Goal: Task Accomplishment & Management: Manage account settings

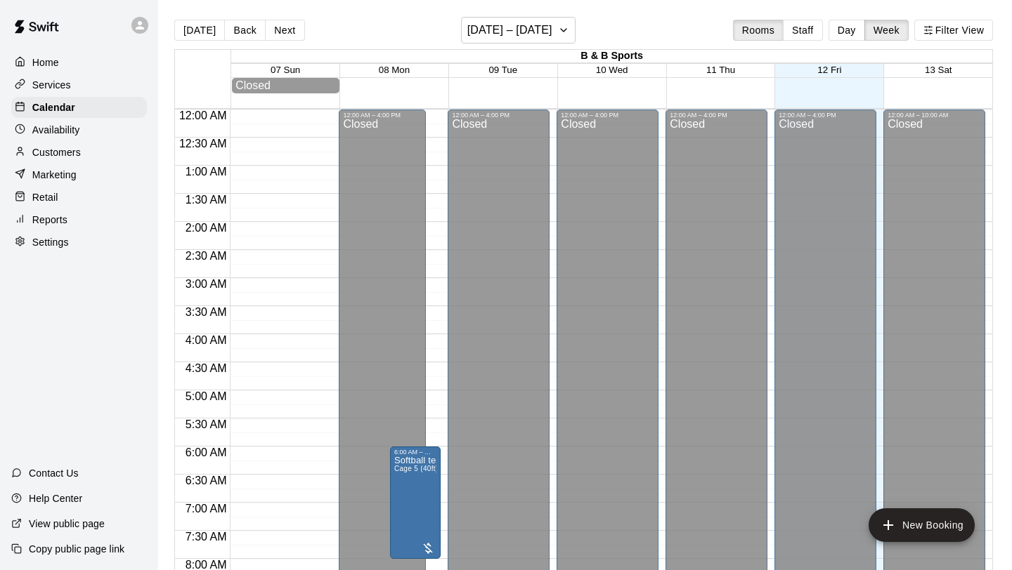
scroll to position [618, 0]
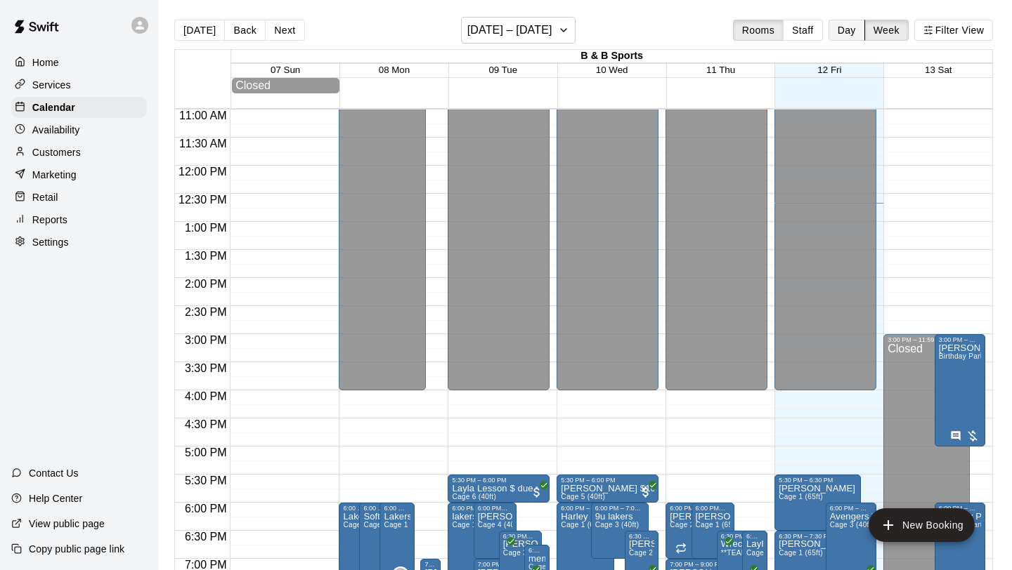
click at [840, 24] on button "Day" at bounding box center [846, 30] width 37 height 21
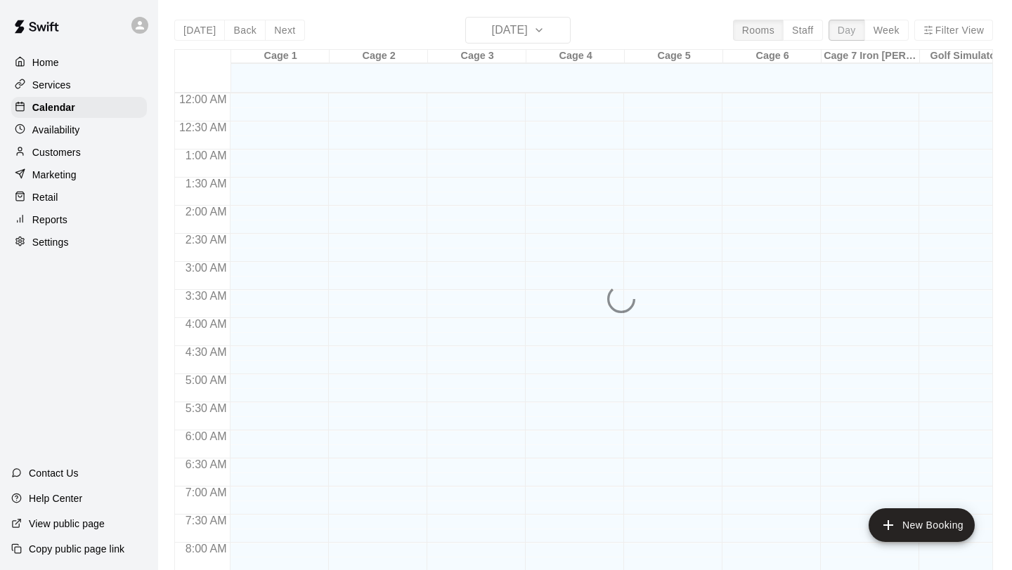
scroll to position [712, 0]
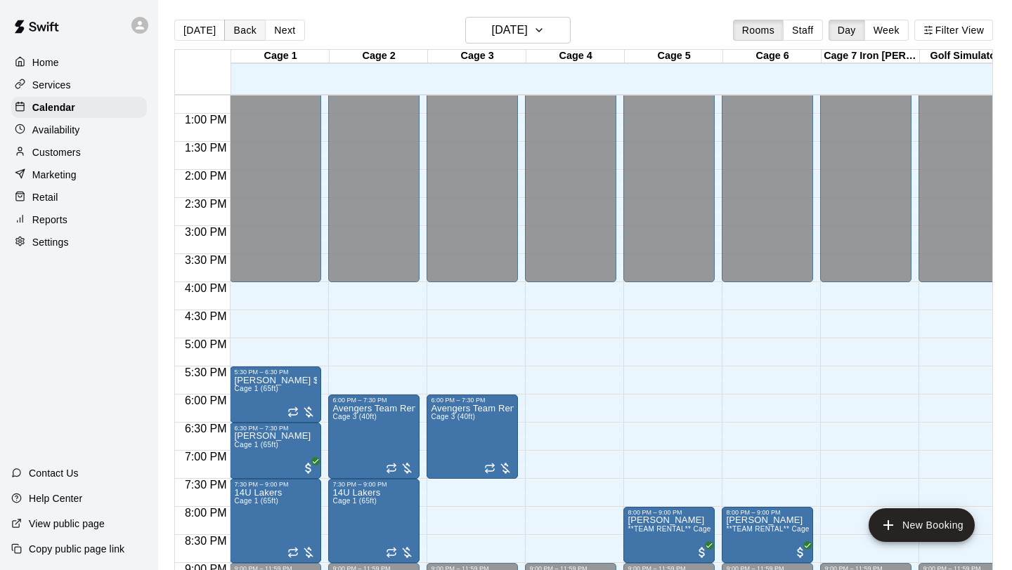
click at [244, 28] on button "Back" at bounding box center [244, 30] width 41 height 21
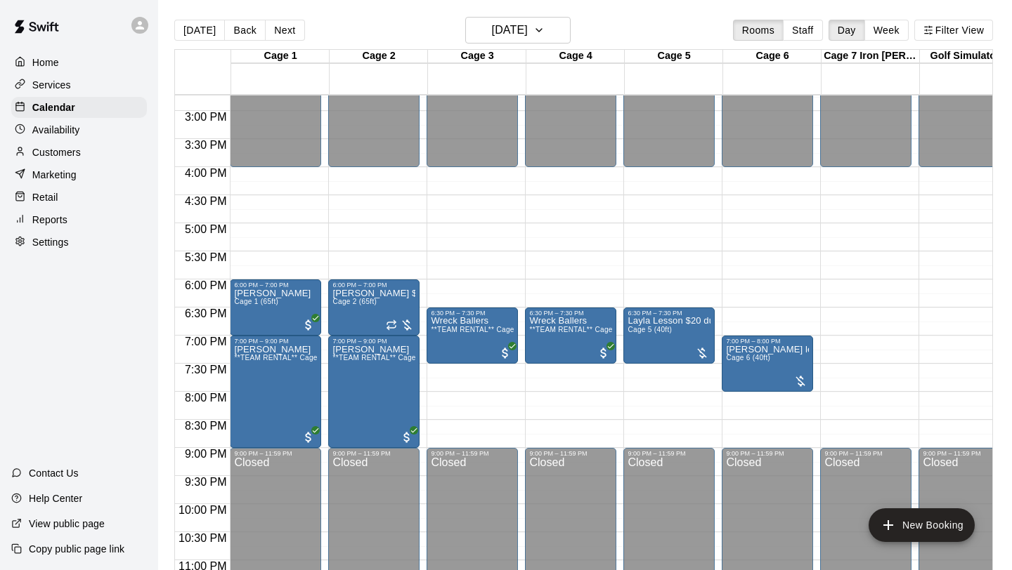
scroll to position [859, 0]
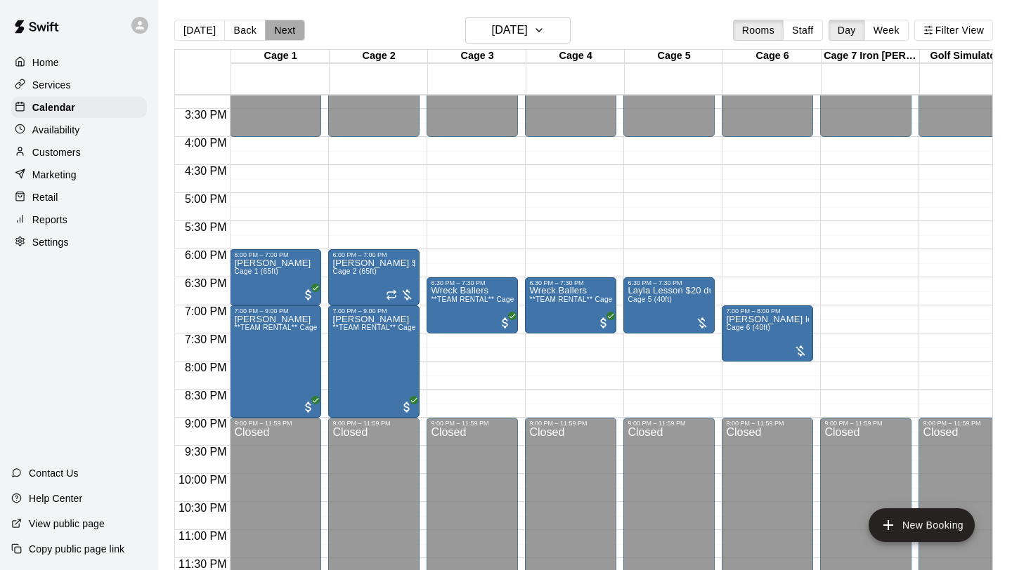
click at [289, 32] on button "Next" at bounding box center [284, 30] width 39 height 21
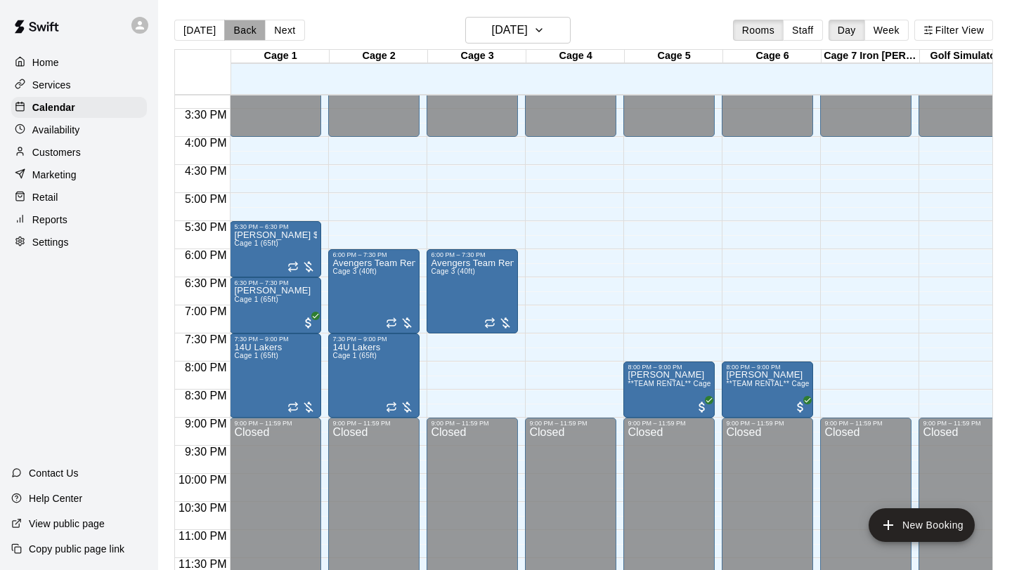
click at [241, 39] on button "Back" at bounding box center [244, 30] width 41 height 21
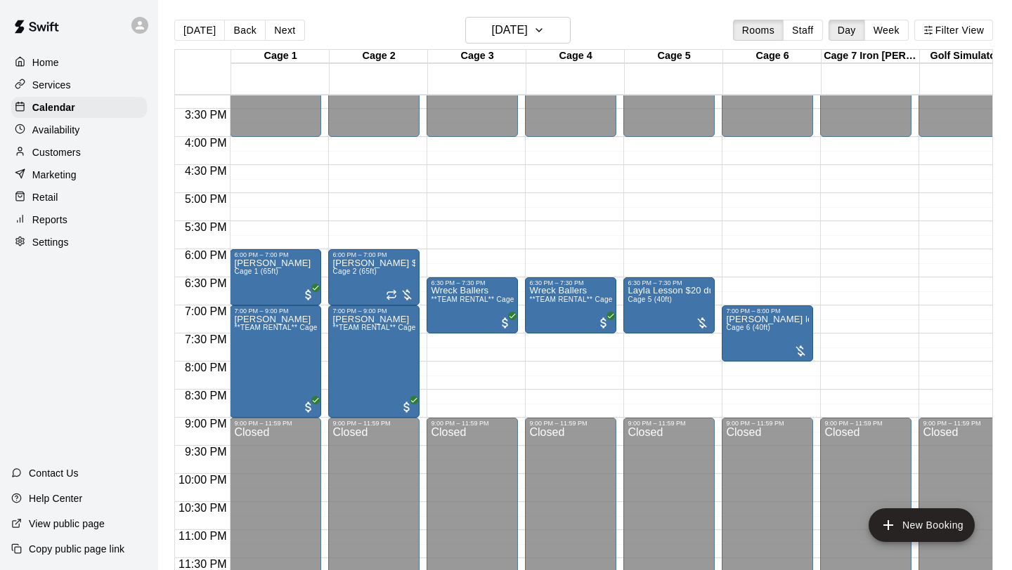
click at [208, 37] on button "[DATE]" at bounding box center [199, 30] width 51 height 21
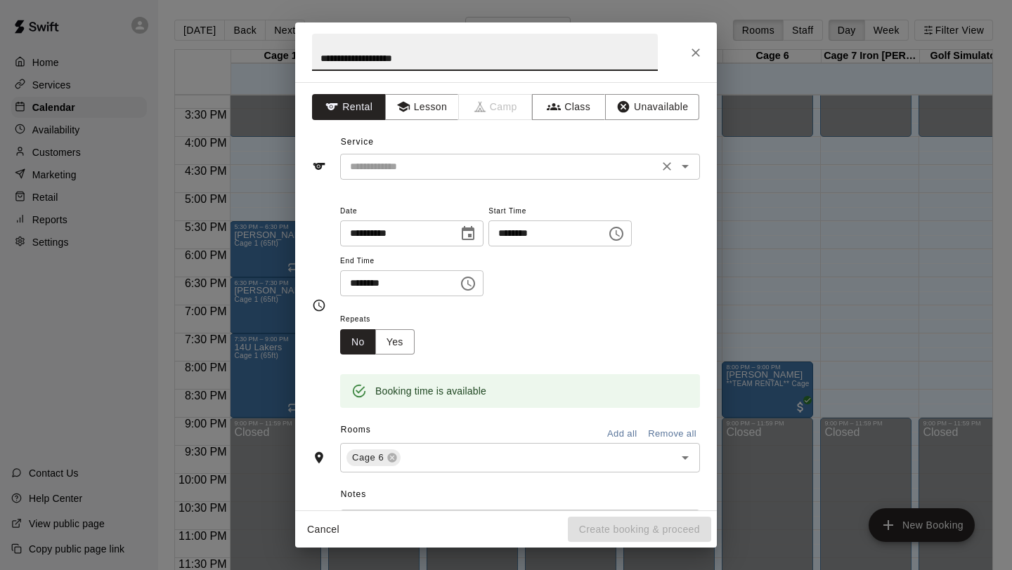
type input "**********"
click at [599, 171] on input "text" at bounding box center [499, 167] width 310 height 18
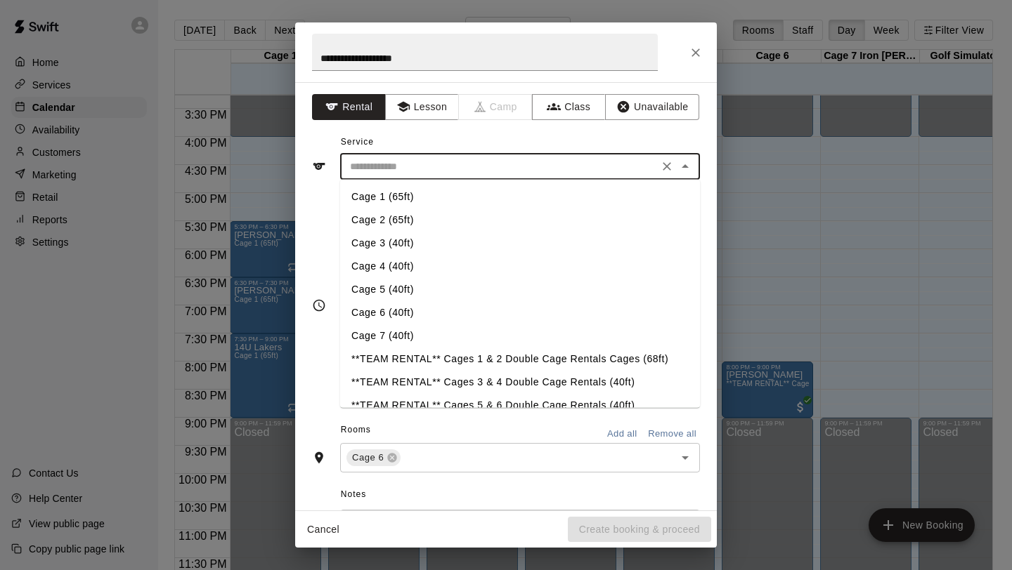
click at [408, 316] on li "Cage 6 (40ft)" at bounding box center [520, 312] width 360 height 23
type input "**********"
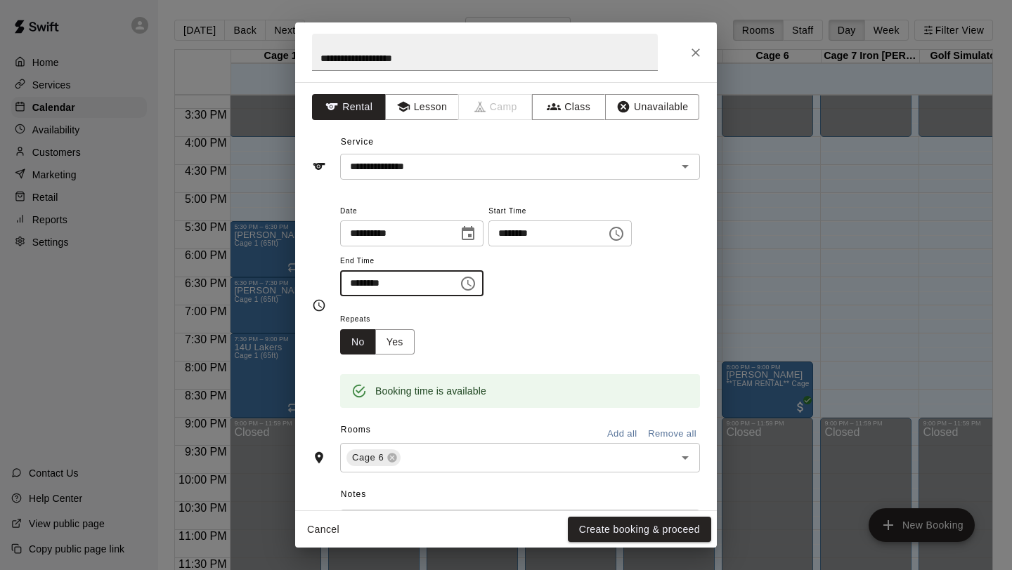
click at [372, 283] on input "********" at bounding box center [394, 283] width 108 height 26
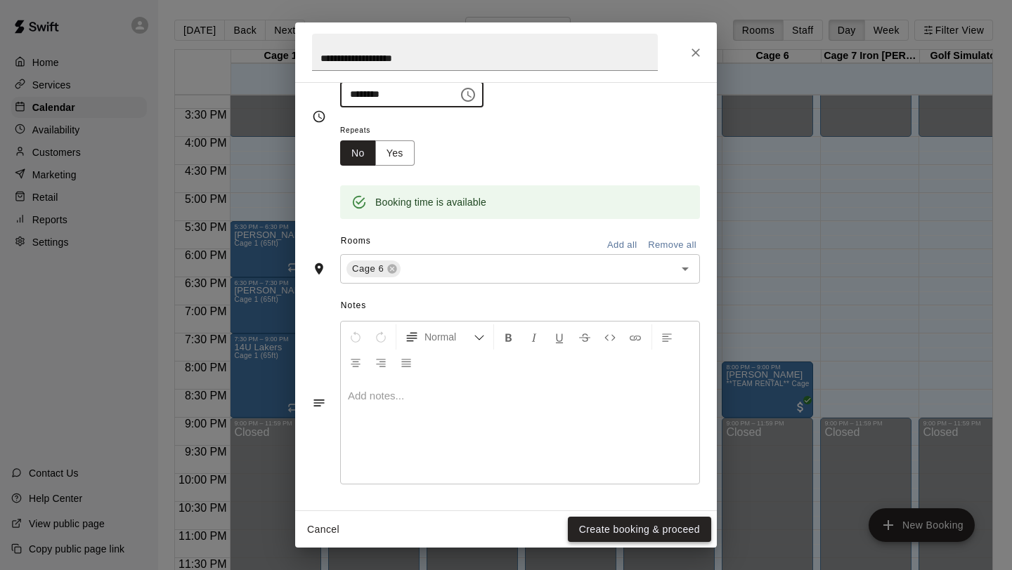
type input "********"
click at [610, 530] on button "Create booking & proceed" at bounding box center [639, 530] width 143 height 26
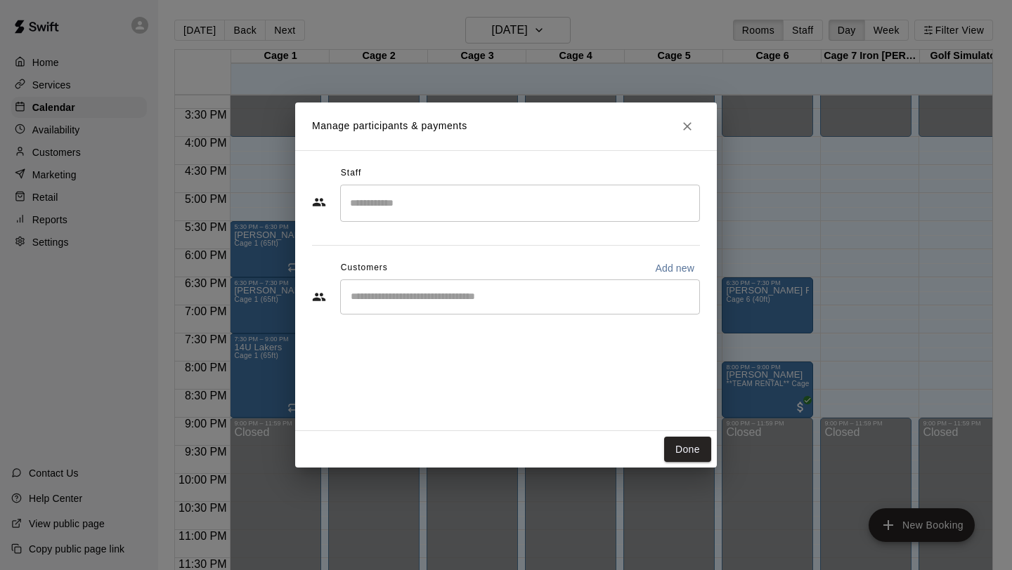
click at [455, 296] on input "Start typing to search customers..." at bounding box center [519, 297] width 347 height 14
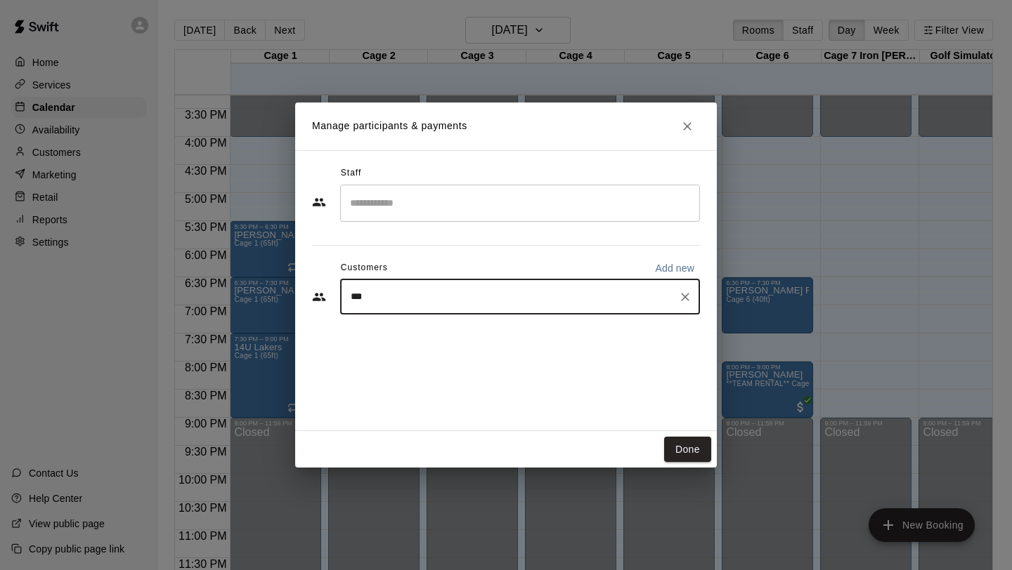
type input "****"
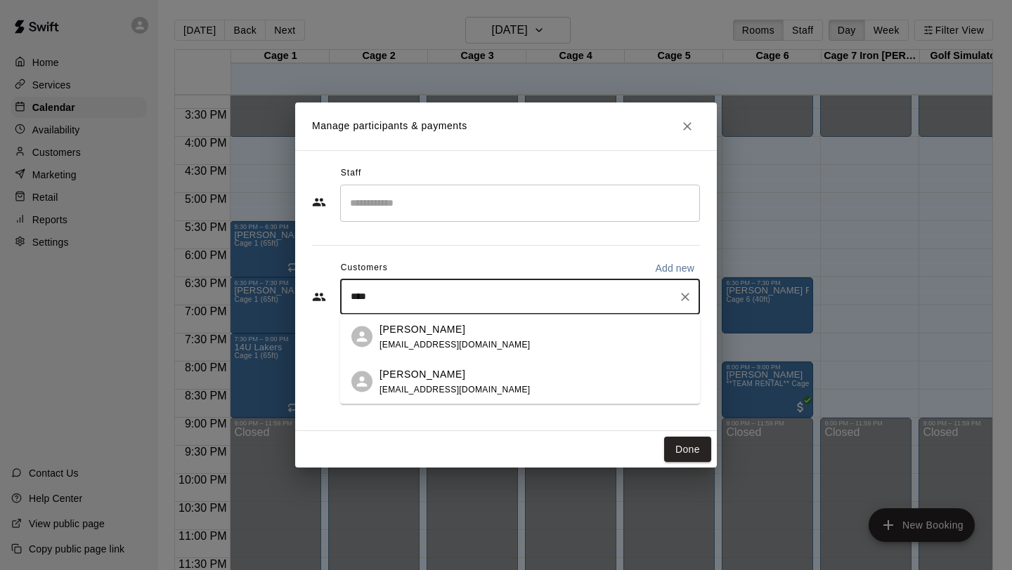
click at [405, 326] on p "[PERSON_NAME]" at bounding box center [422, 329] width 86 height 15
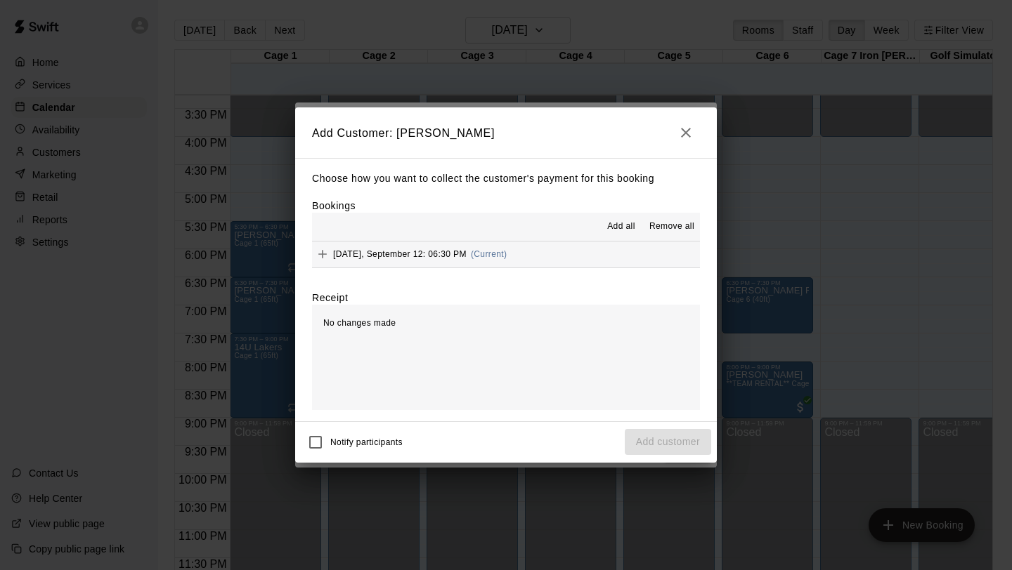
click at [626, 222] on span "Add all" at bounding box center [621, 227] width 28 height 14
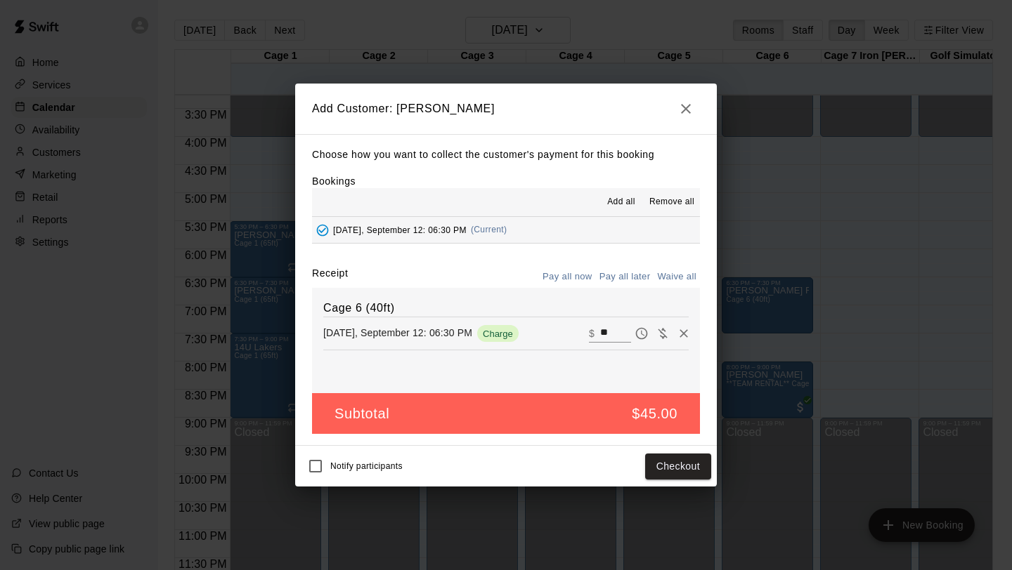
click at [632, 275] on button "Pay all later" at bounding box center [625, 277] width 58 height 22
click at [678, 468] on button "Add customer" at bounding box center [668, 467] width 86 height 26
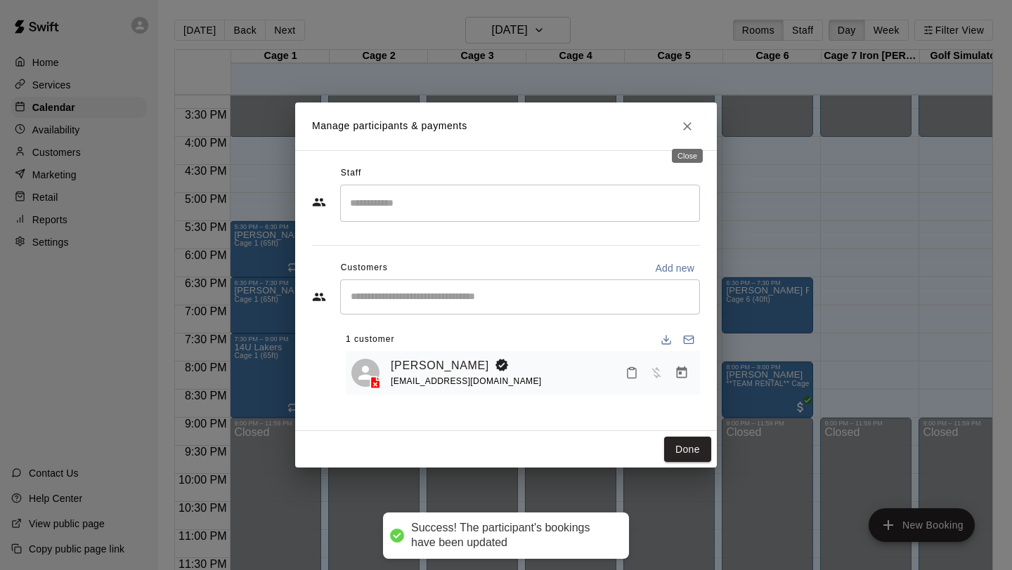
click at [685, 124] on icon "Close" at bounding box center [687, 126] width 8 height 8
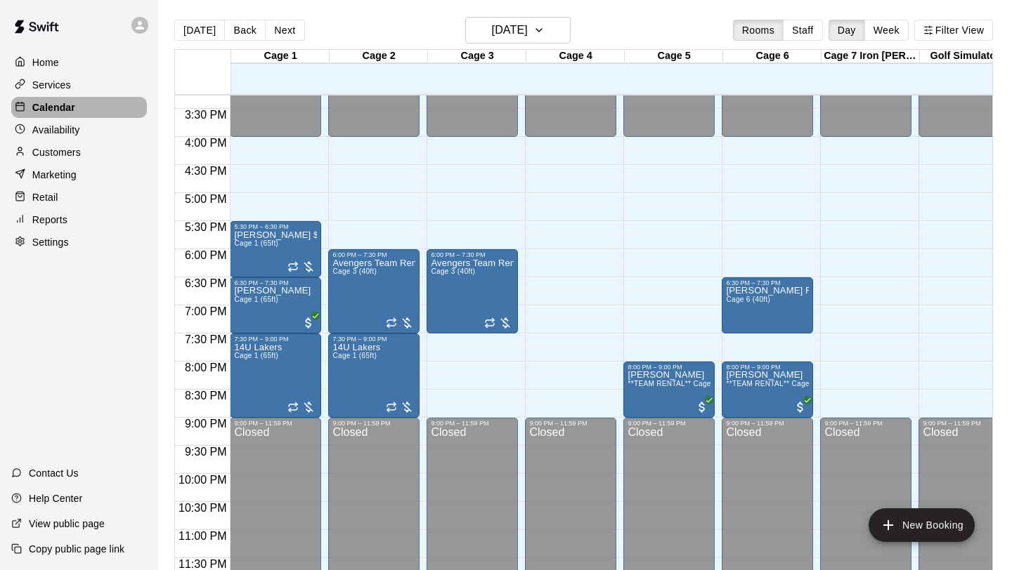
click at [105, 103] on div "Calendar" at bounding box center [79, 107] width 136 height 21
click at [544, 33] on icon "button" at bounding box center [538, 30] width 11 height 17
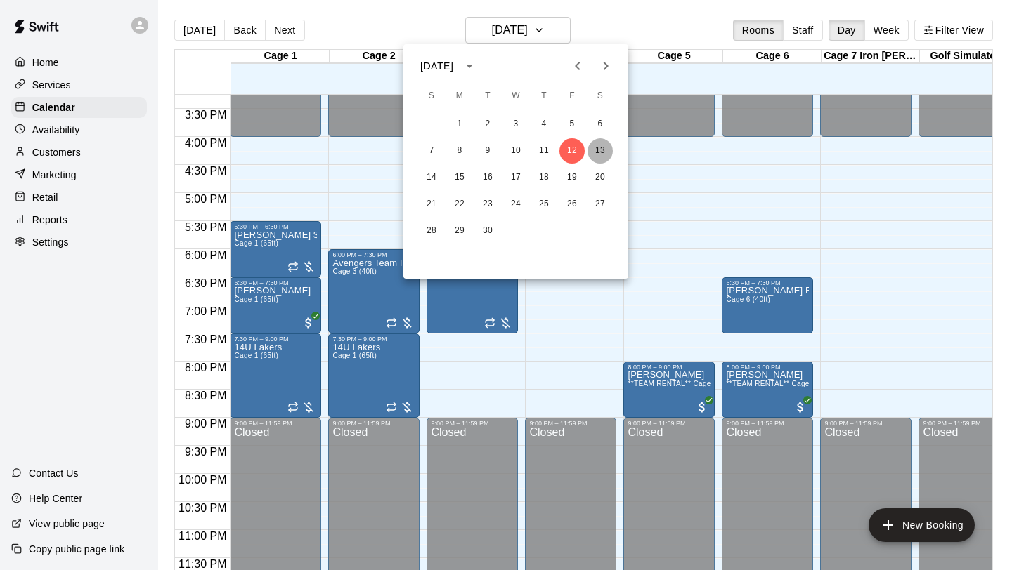
click at [603, 157] on button "13" at bounding box center [599, 150] width 25 height 25
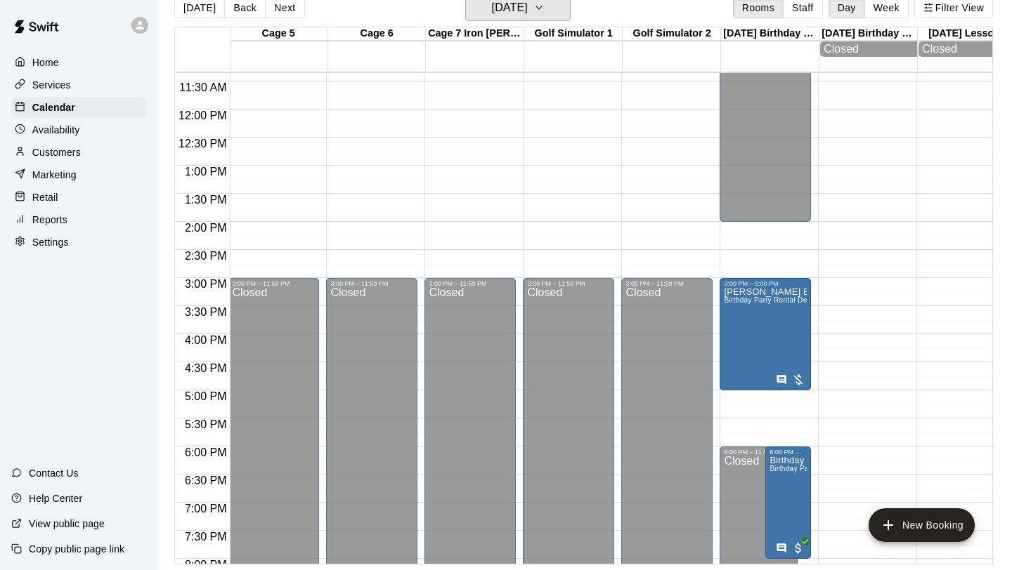
scroll to position [0, 0]
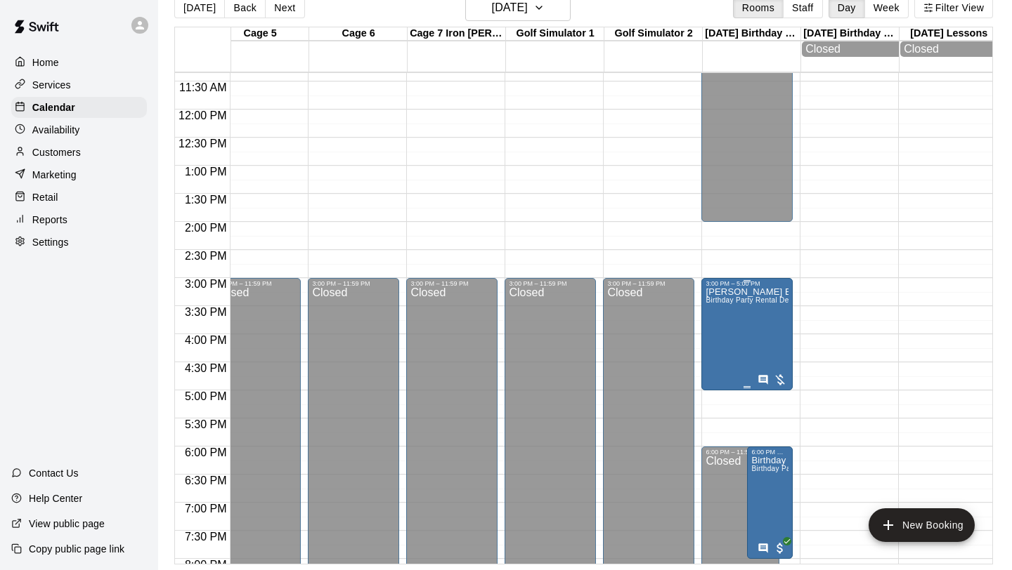
click at [775, 384] on div at bounding box center [772, 380] width 30 height 14
click at [771, 421] on img "edit" at bounding box center [772, 422] width 16 height 16
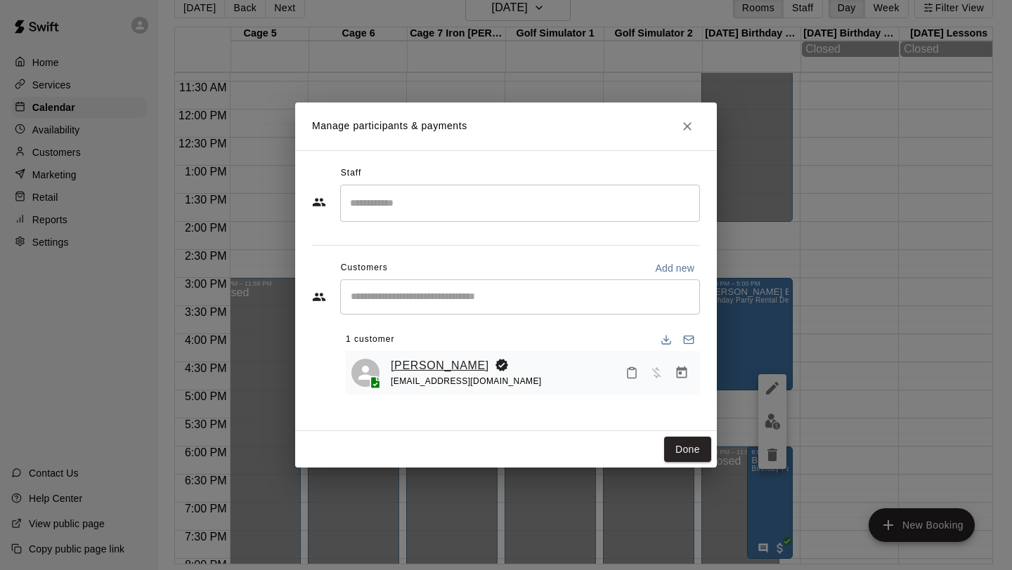
click at [430, 368] on link "[PERSON_NAME]" at bounding box center [440, 366] width 98 height 18
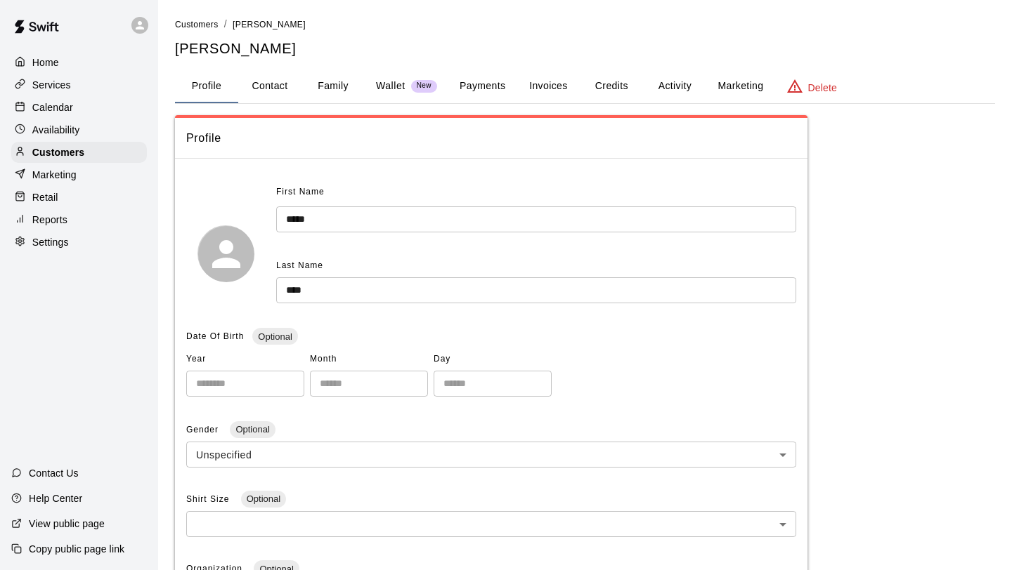
click at [564, 90] on button "Invoices" at bounding box center [547, 87] width 63 height 34
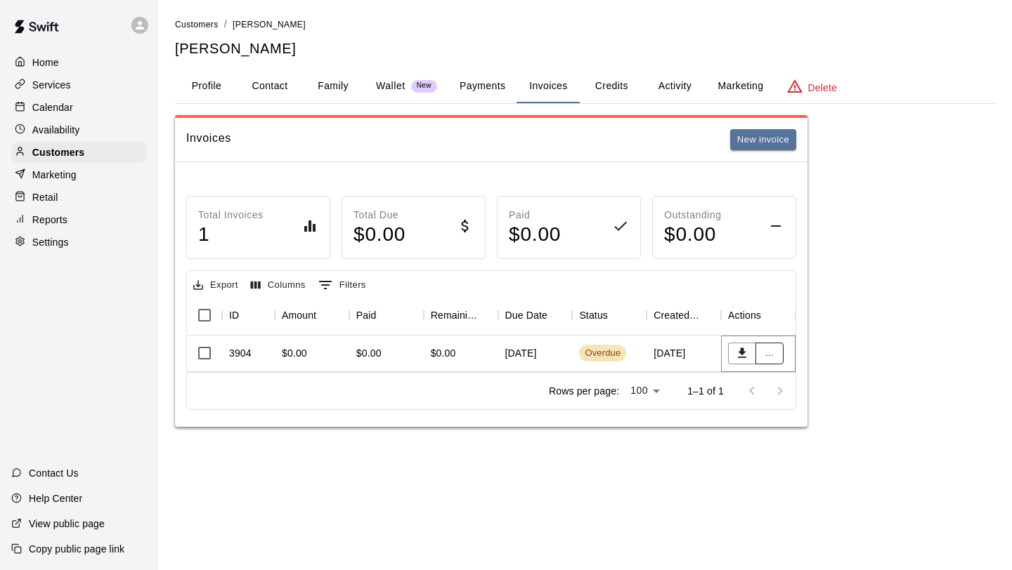
click at [776, 355] on button "..." at bounding box center [769, 354] width 28 height 22
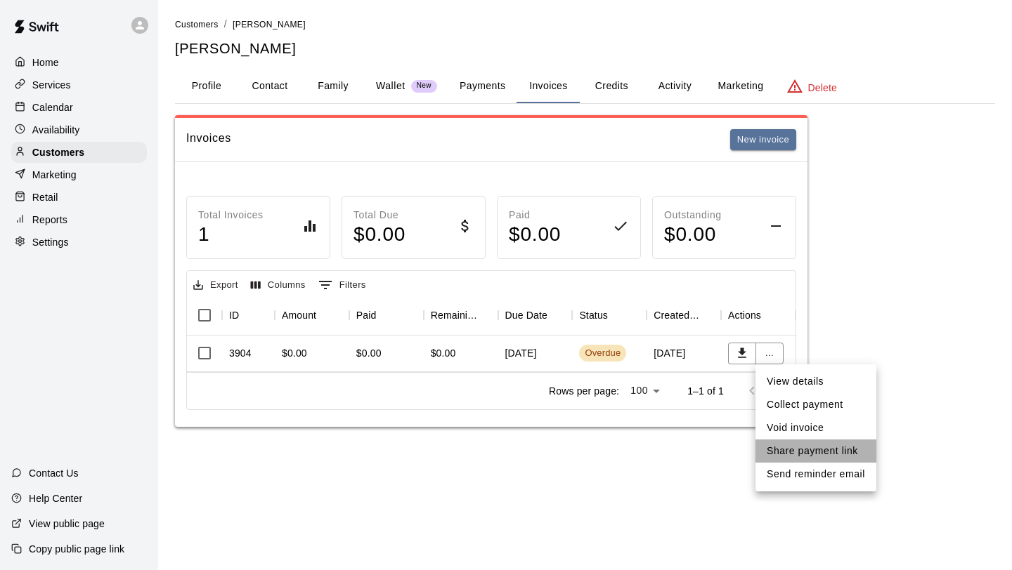
click at [827, 450] on li "Share payment link" at bounding box center [815, 451] width 121 height 23
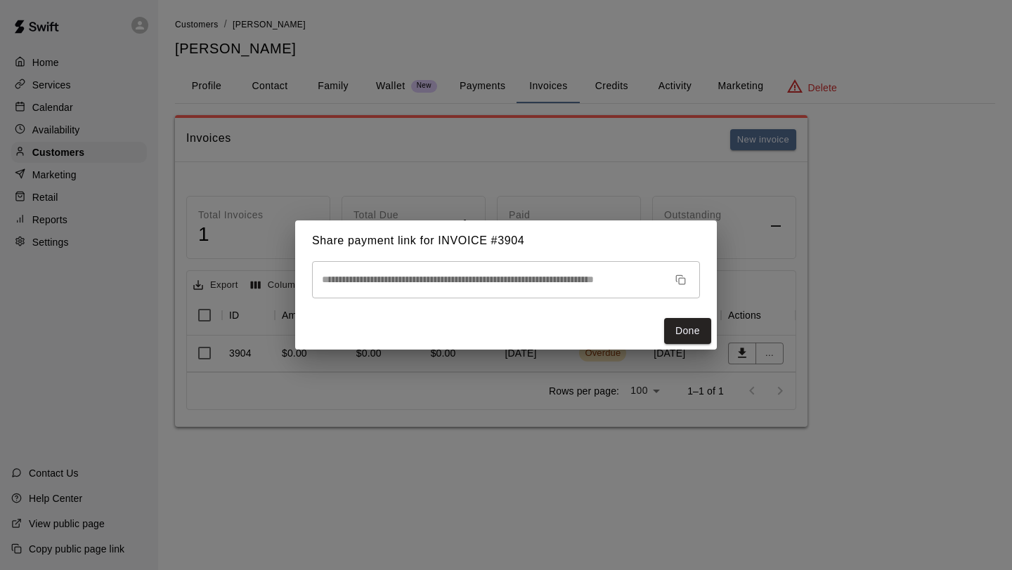
click at [936, 278] on div "**********" at bounding box center [506, 285] width 1012 height 570
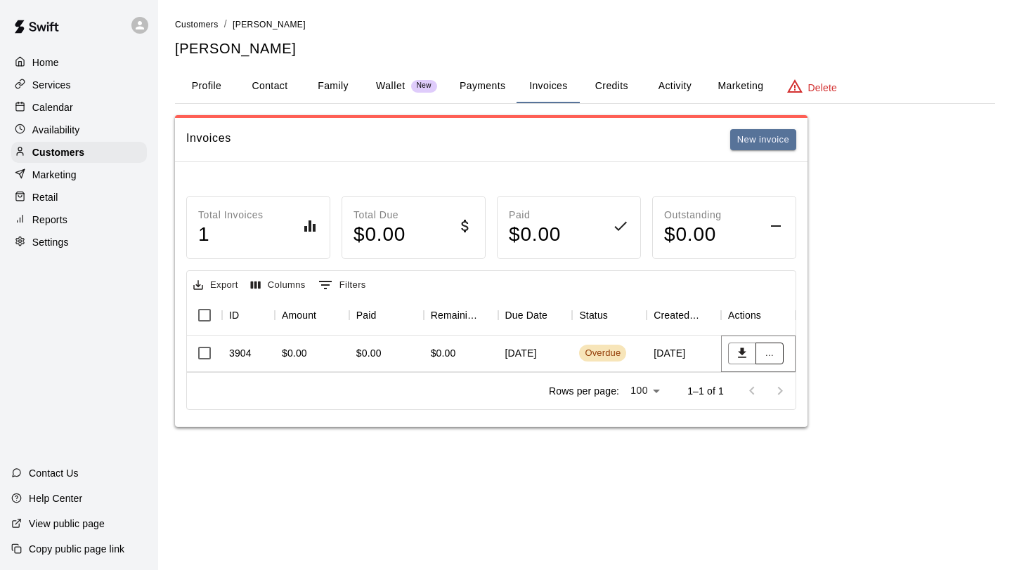
click at [771, 355] on button "..." at bounding box center [769, 354] width 28 height 22
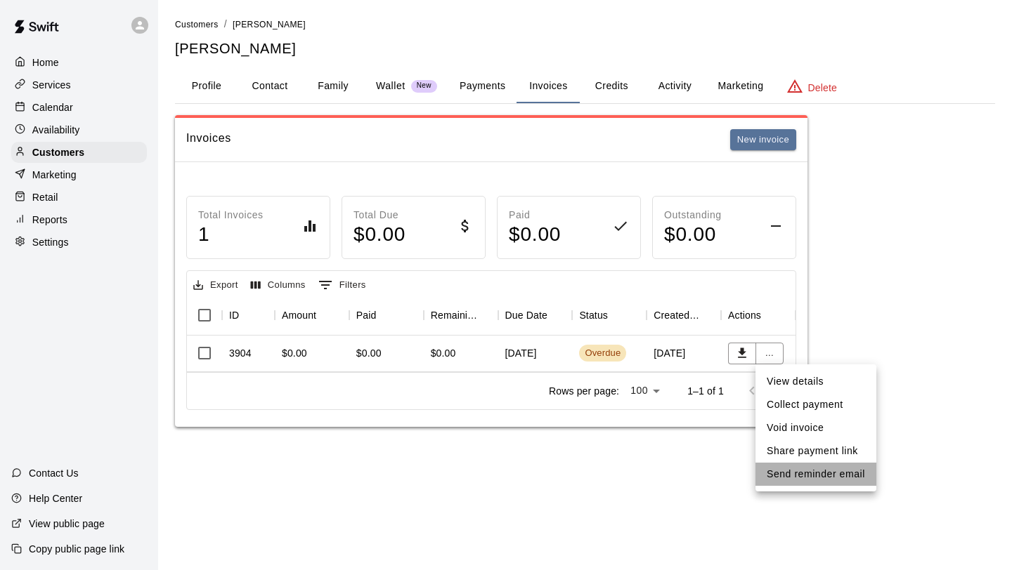
click at [809, 473] on li "Send reminder email" at bounding box center [815, 474] width 121 height 23
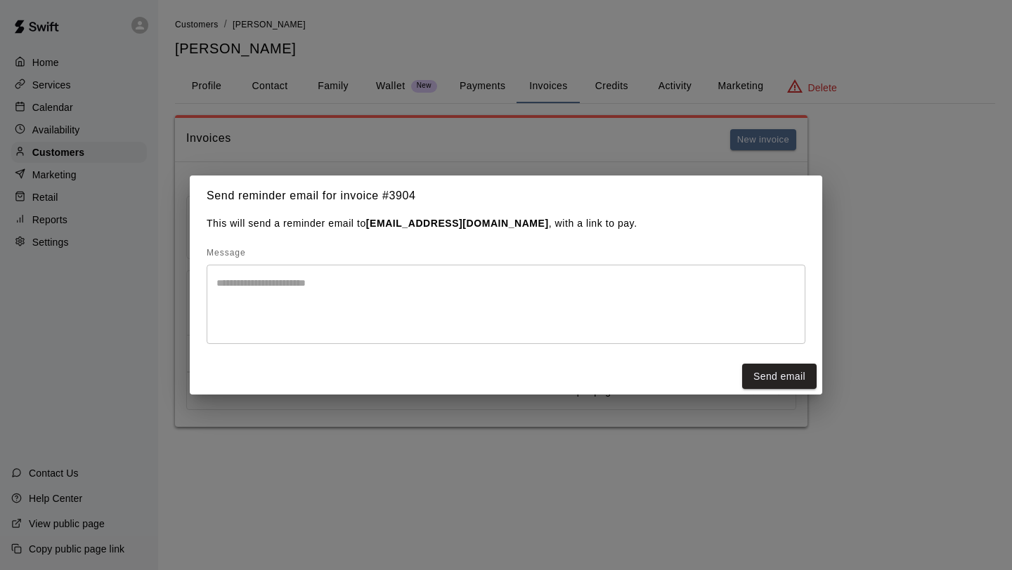
click at [443, 308] on textarea at bounding box center [505, 304] width 579 height 56
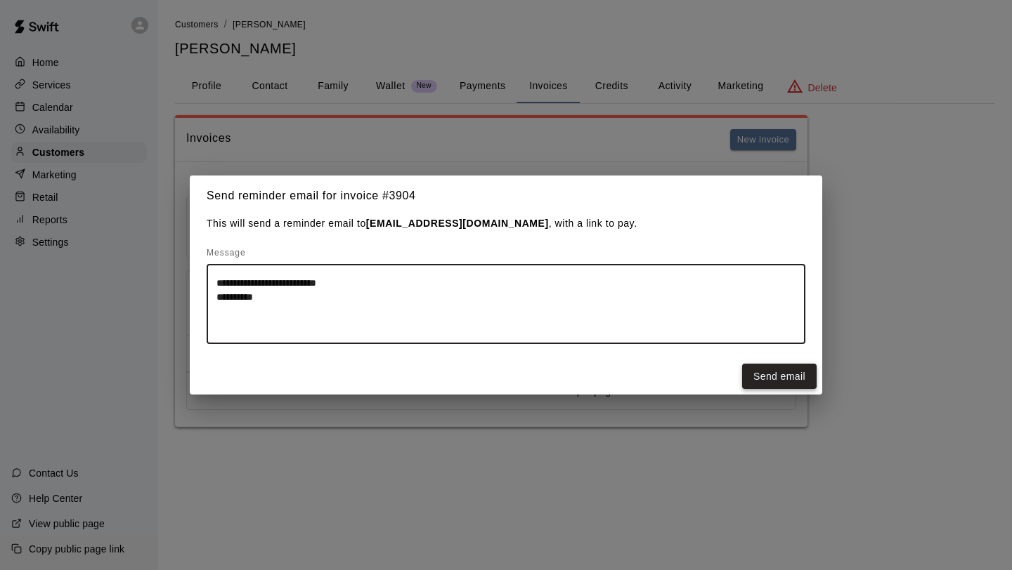
type textarea "**********"
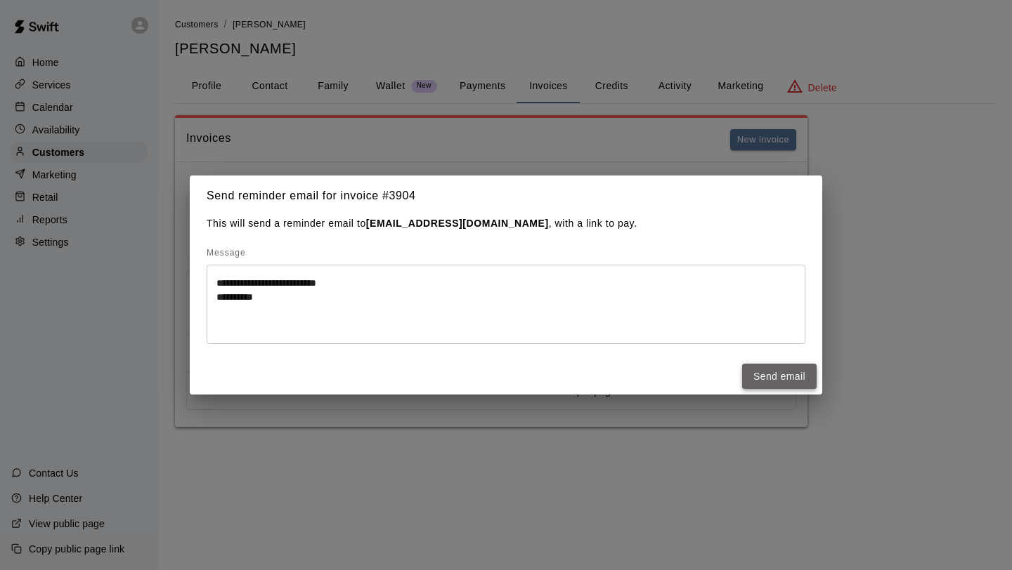
click at [813, 370] on button "Send email" at bounding box center [779, 377] width 74 height 26
